Goal: Task Accomplishment & Management: Complete application form

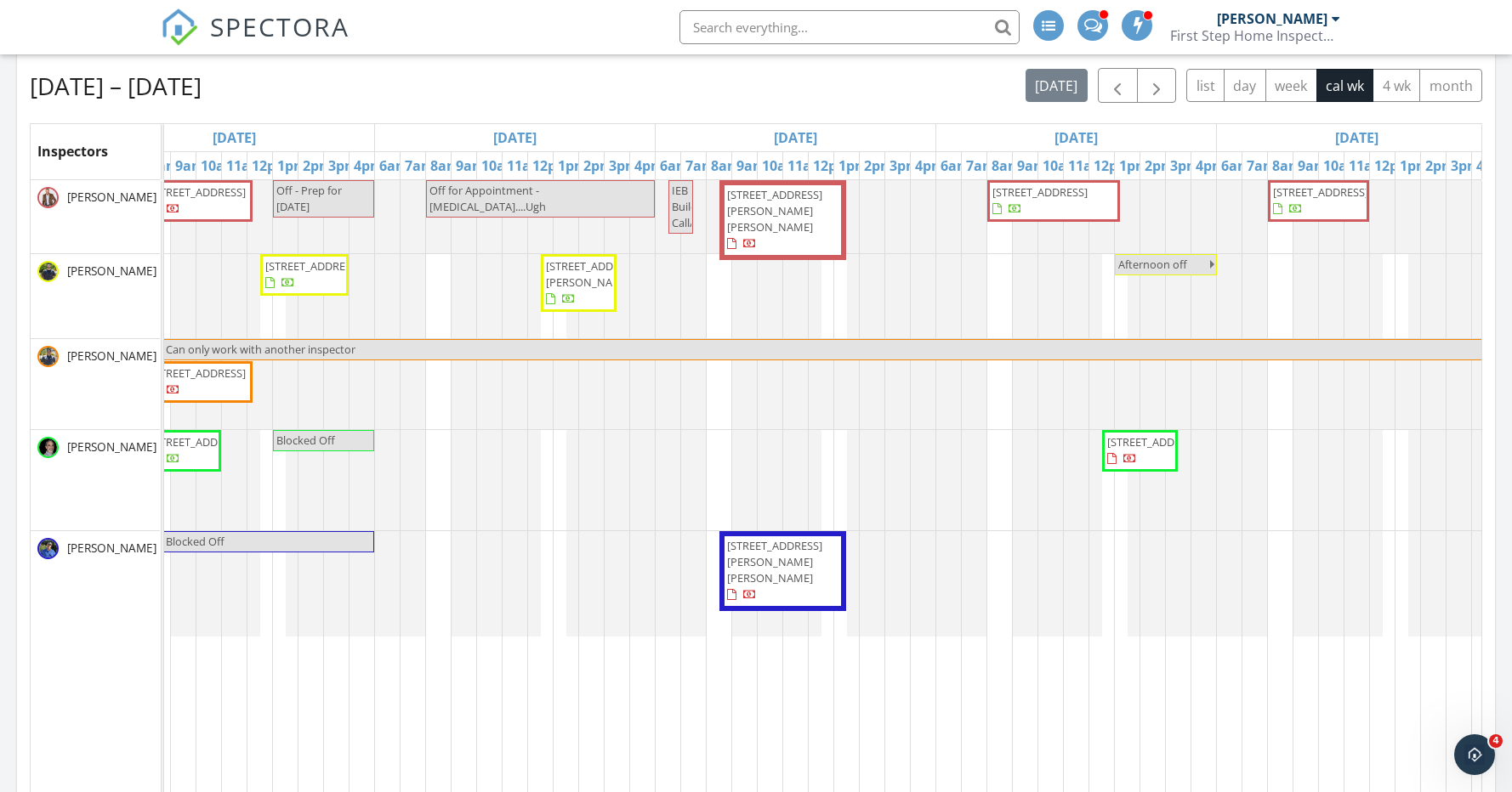
scroll to position [287, 0]
click at [1006, 546] on div "[STREET_ADDRESS] Off - Prep for [DATE] Off for Appointment - [MEDICAL_DATA]....…" at bounding box center [796, 497] width 1964 height 635
click at [1004, 492] on link "Event" at bounding box center [997, 500] width 88 height 28
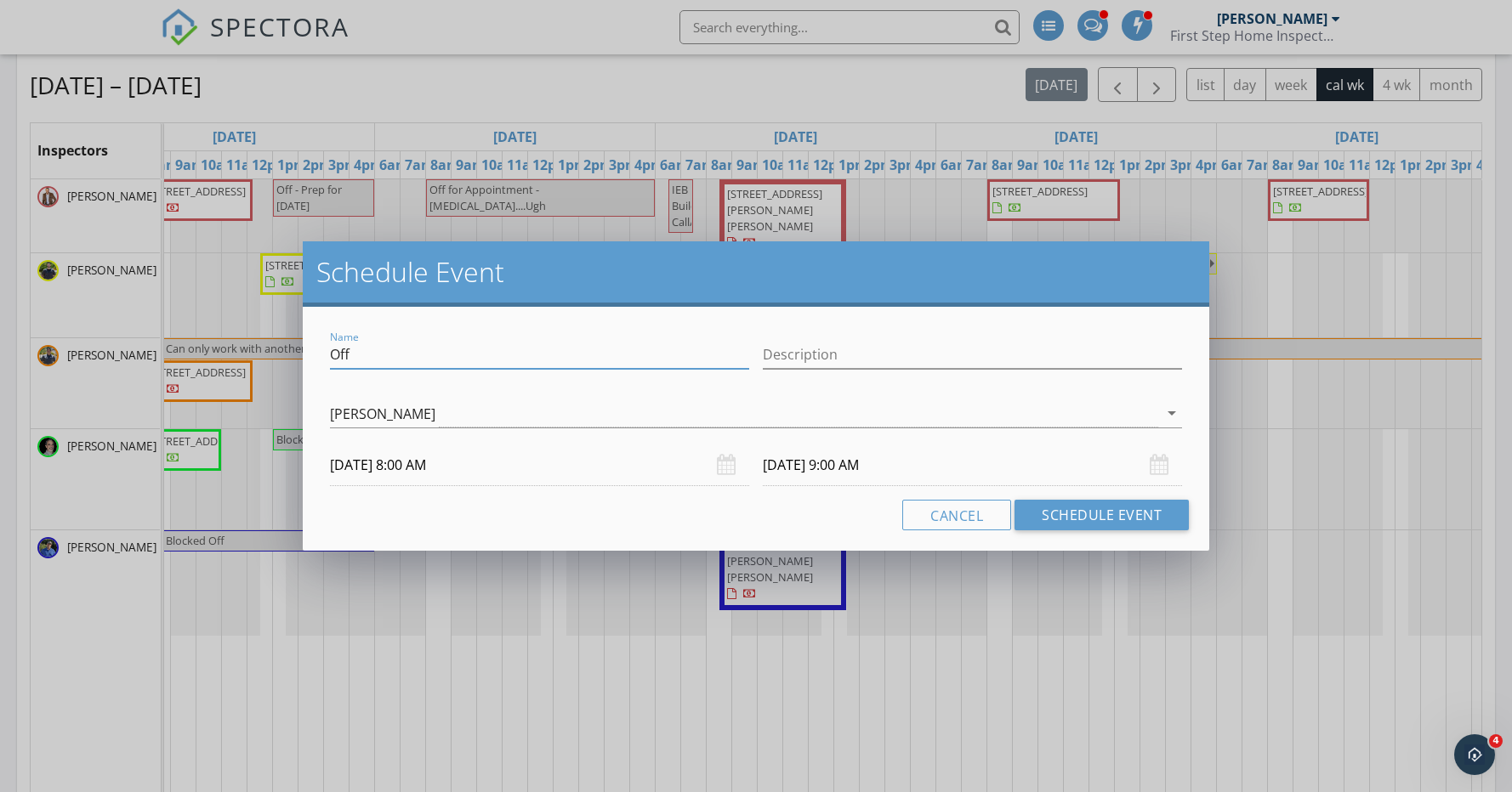
drag, startPoint x: 366, startPoint y: 355, endPoint x: 267, endPoint y: 343, distance: 99.7
click at [267, 343] on div "Schedule Event Name Off Description [PERSON_NAME] arrow_drop_down [DATE] 8:00 A…" at bounding box center [756, 396] width 1512 height 792
type input "J"
type input "Hold for [PERSON_NAME] Client - [PERSON_NAME]"
click at [873, 466] on input "[DATE] 9:00 AM" at bounding box center [972, 465] width 420 height 42
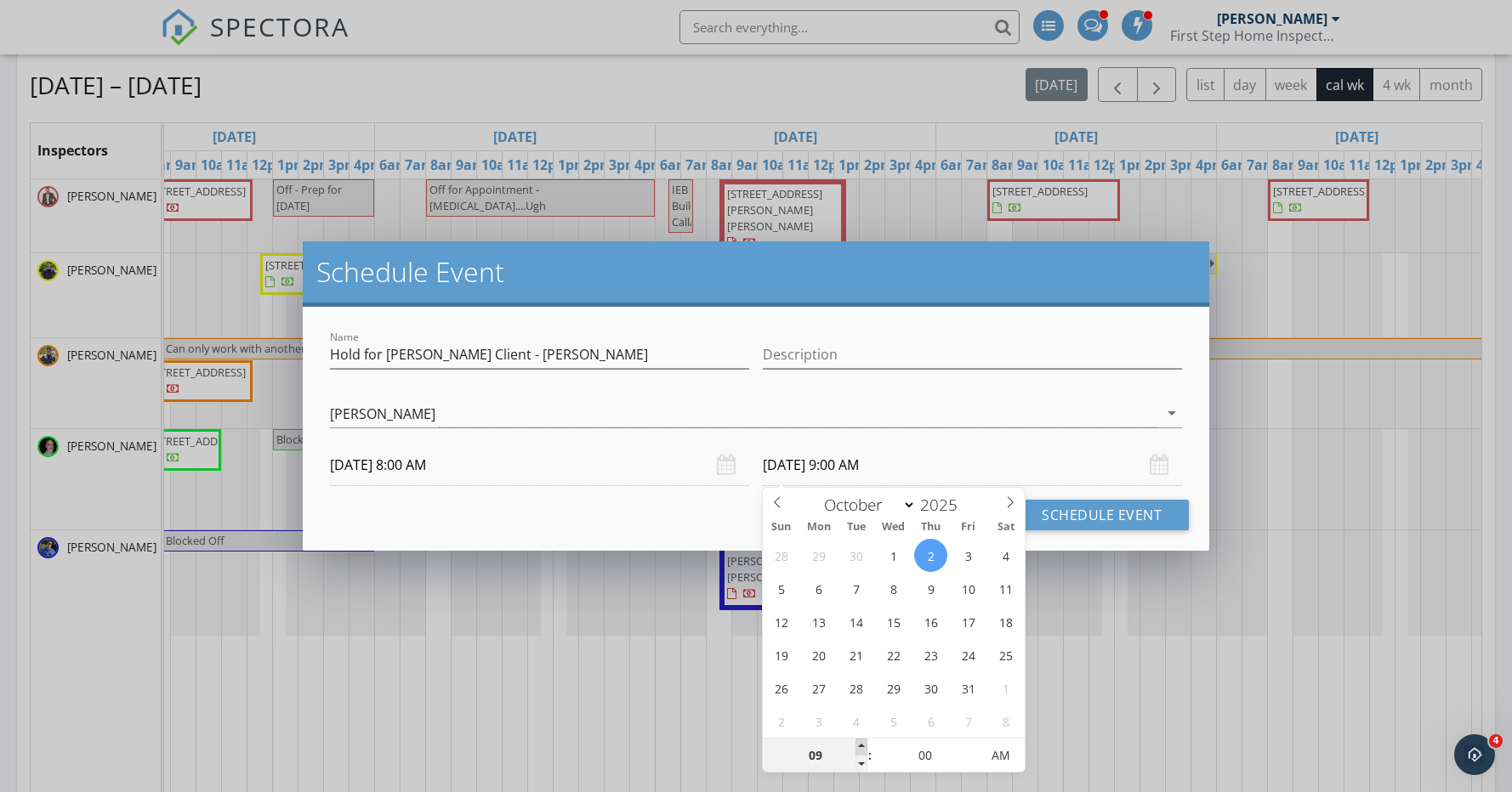
type input "10"
type input "[DATE] 10:00 AM"
click at [862, 743] on span at bounding box center [860, 747] width 12 height 17
type input "11"
type input "[DATE] 11:00 AM"
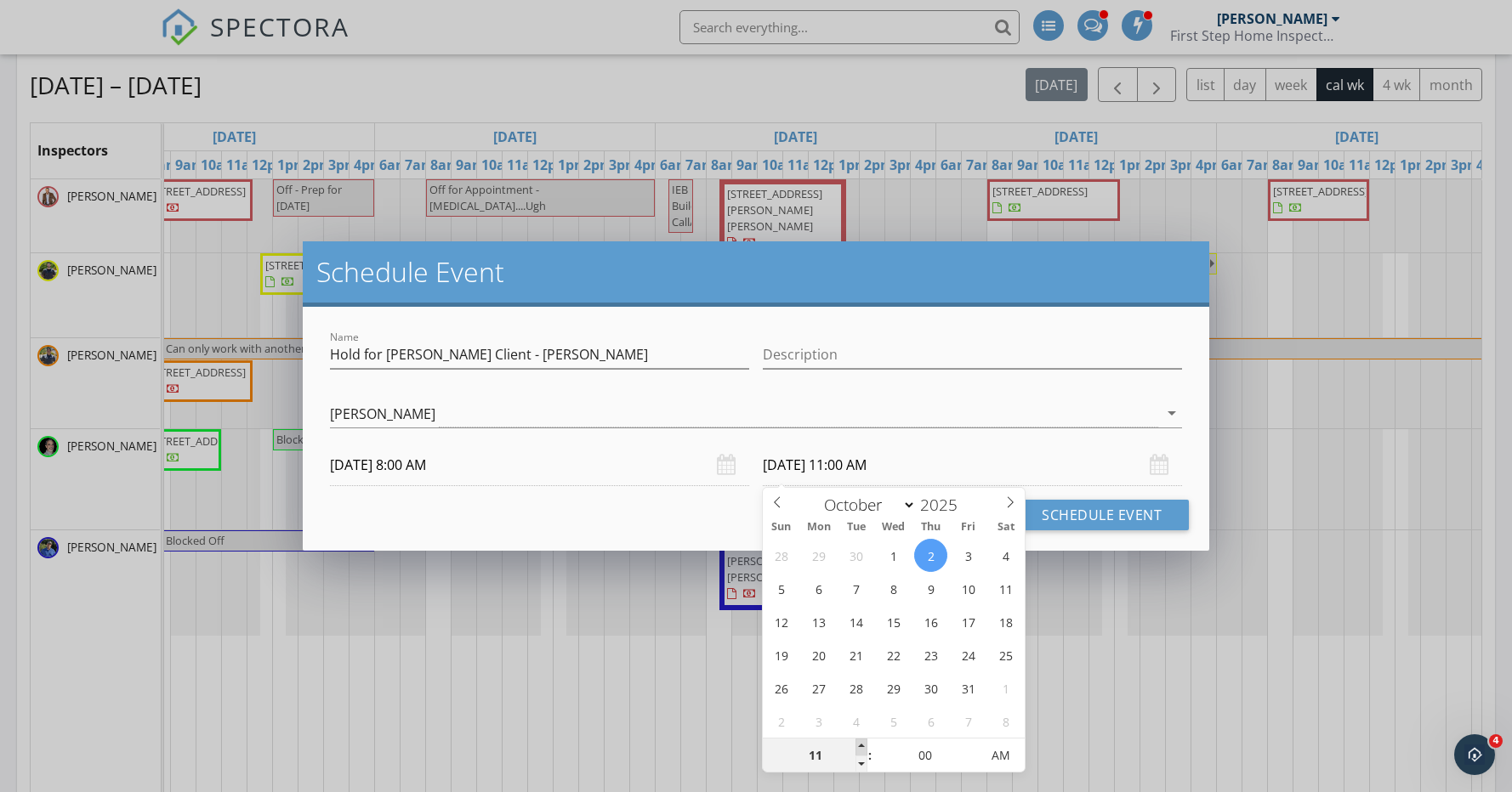
click at [862, 743] on span at bounding box center [860, 747] width 12 height 17
type input "12"
type input "[DATE] 12:00 PM"
click at [862, 743] on span at bounding box center [860, 747] width 12 height 17
type input "01"
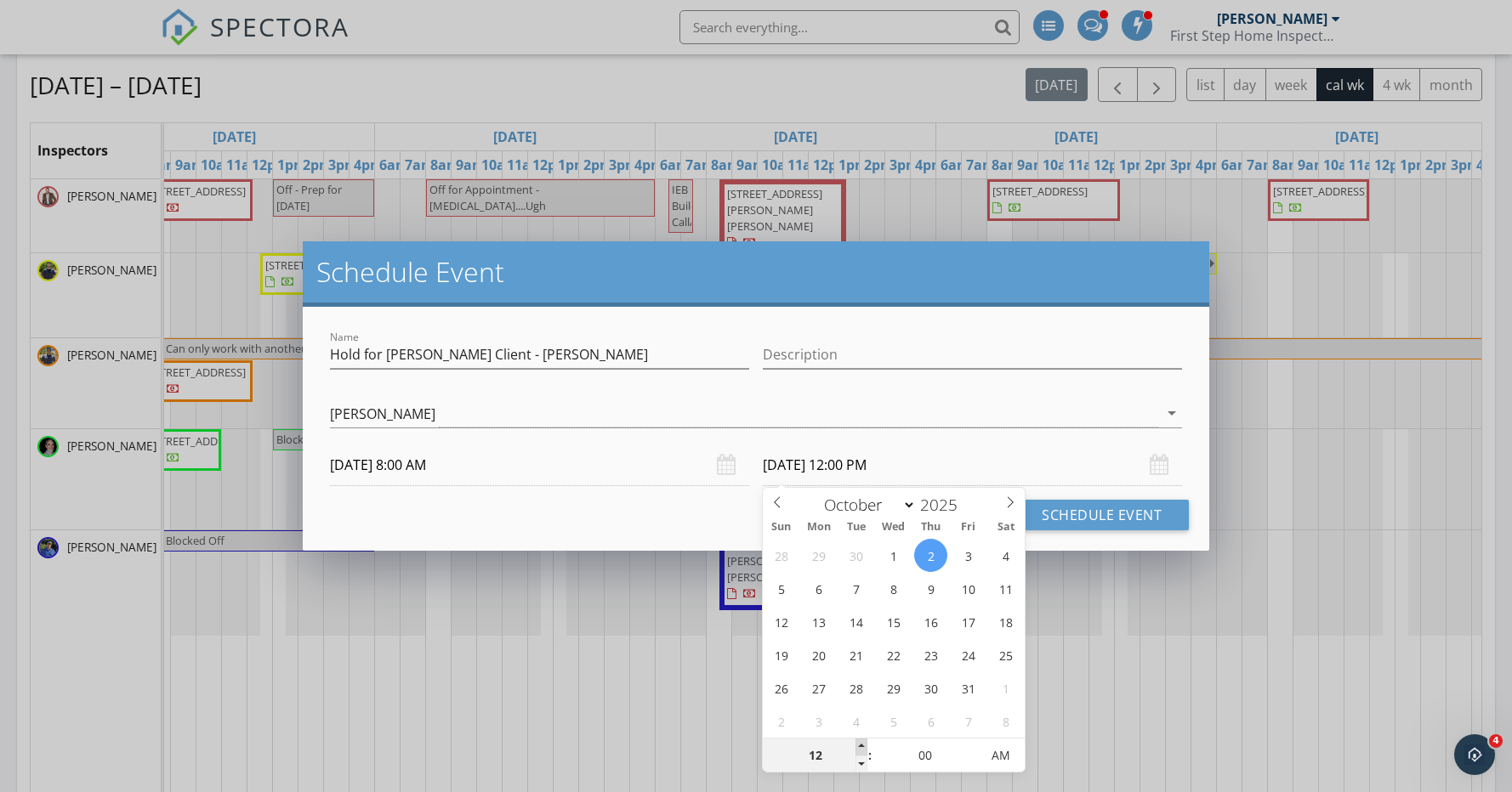
type input "[DATE] 1:00 PM"
click at [862, 743] on span at bounding box center [860, 747] width 12 height 17
click at [1113, 517] on button "Schedule Event" at bounding box center [1101, 515] width 174 height 30
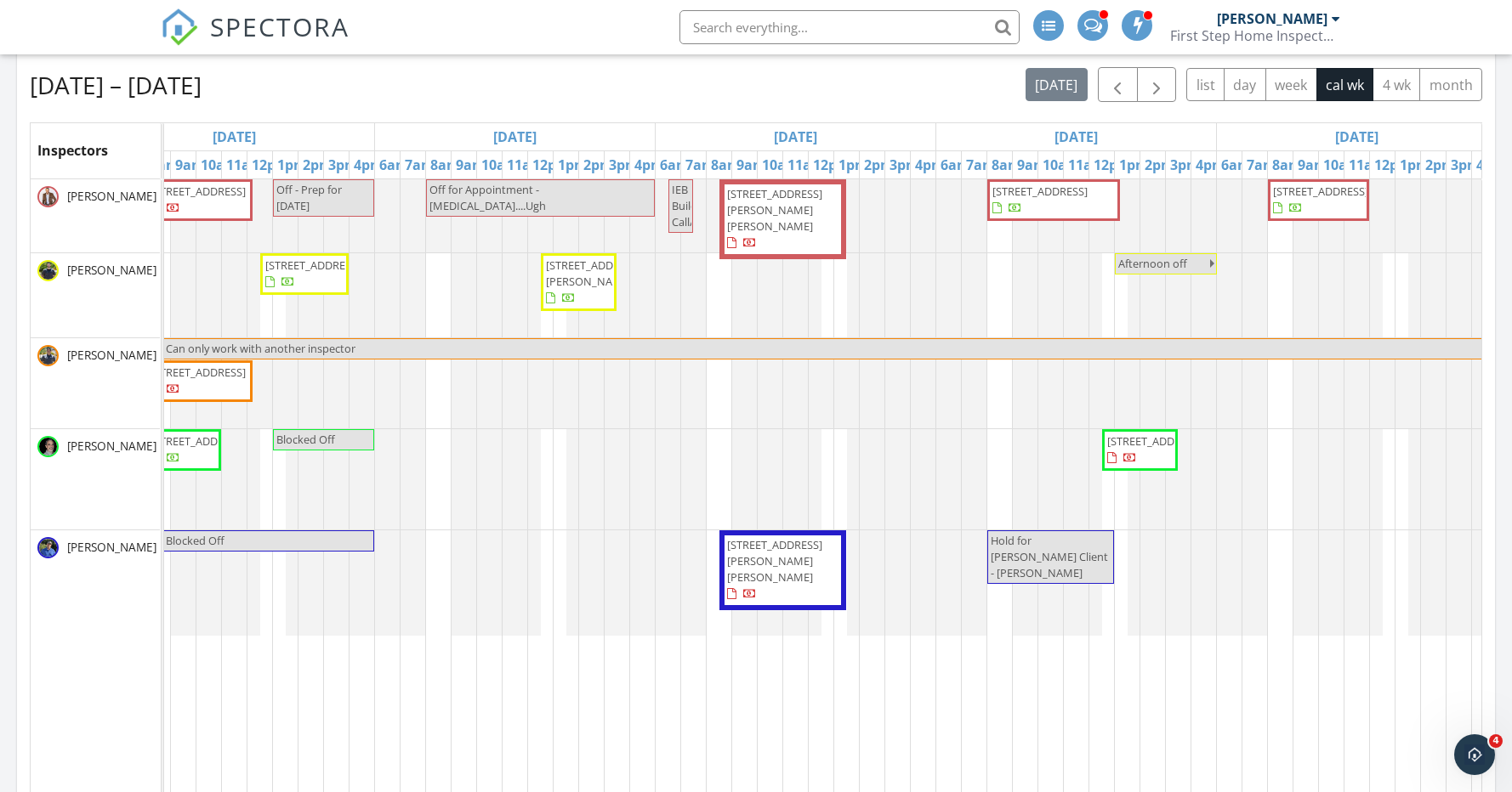
click at [1027, 551] on span "Hold for [PERSON_NAME] Client - [PERSON_NAME]" at bounding box center [1049, 557] width 117 height 48
click at [913, 704] on div at bounding box center [756, 396] width 1512 height 792
